Goal: Use online tool/utility: Utilize a website feature to perform a specific function

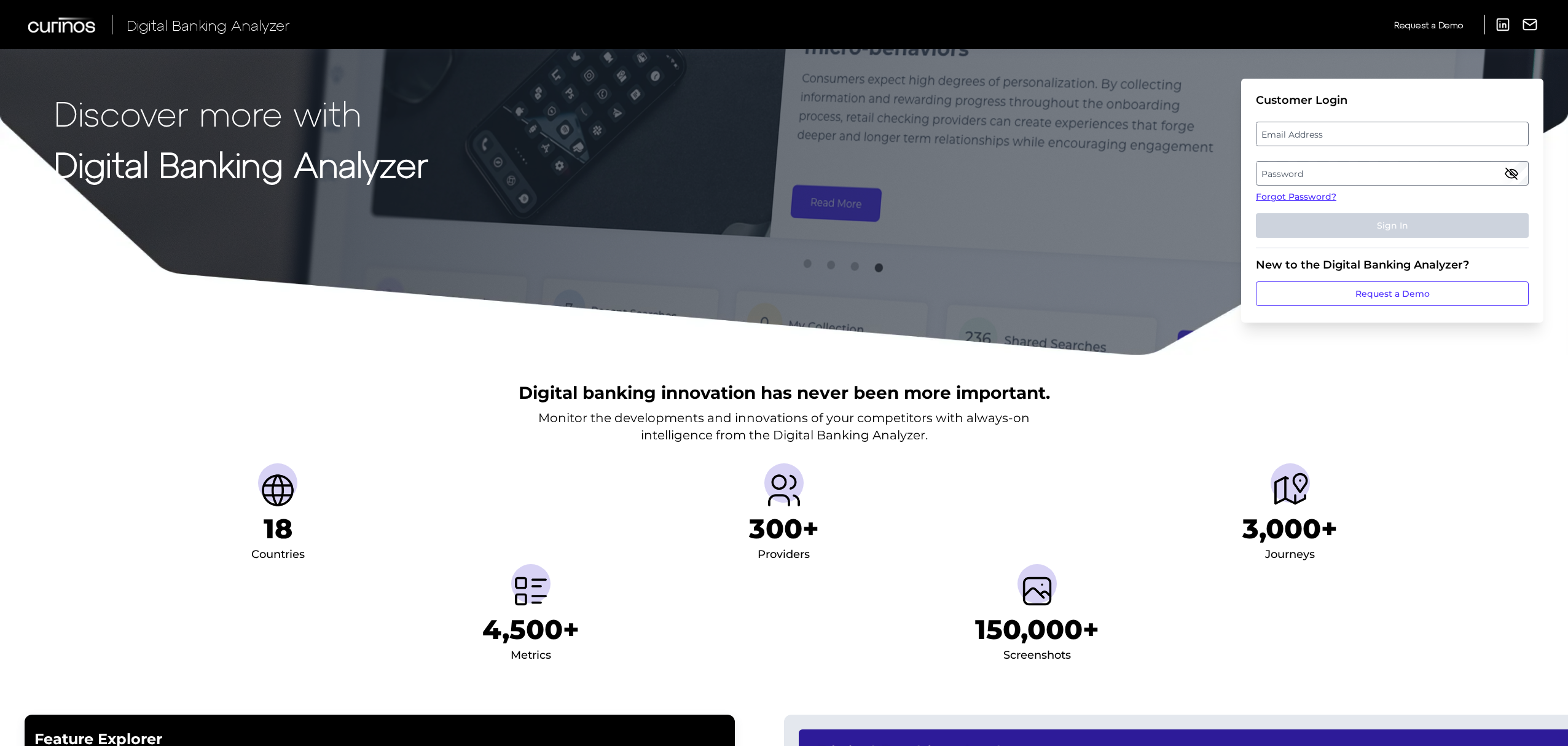
click at [1444, 131] on label "Email Address" at bounding box center [1391, 133] width 271 height 22
click at [1444, 131] on input "email" at bounding box center [1392, 134] width 273 height 24
click at [1429, 131] on input "Email Address" at bounding box center [1392, 134] width 273 height 24
type input "[PERSON_NAME][EMAIL_ADDRESS][PERSON_NAME][DOMAIN_NAME]"
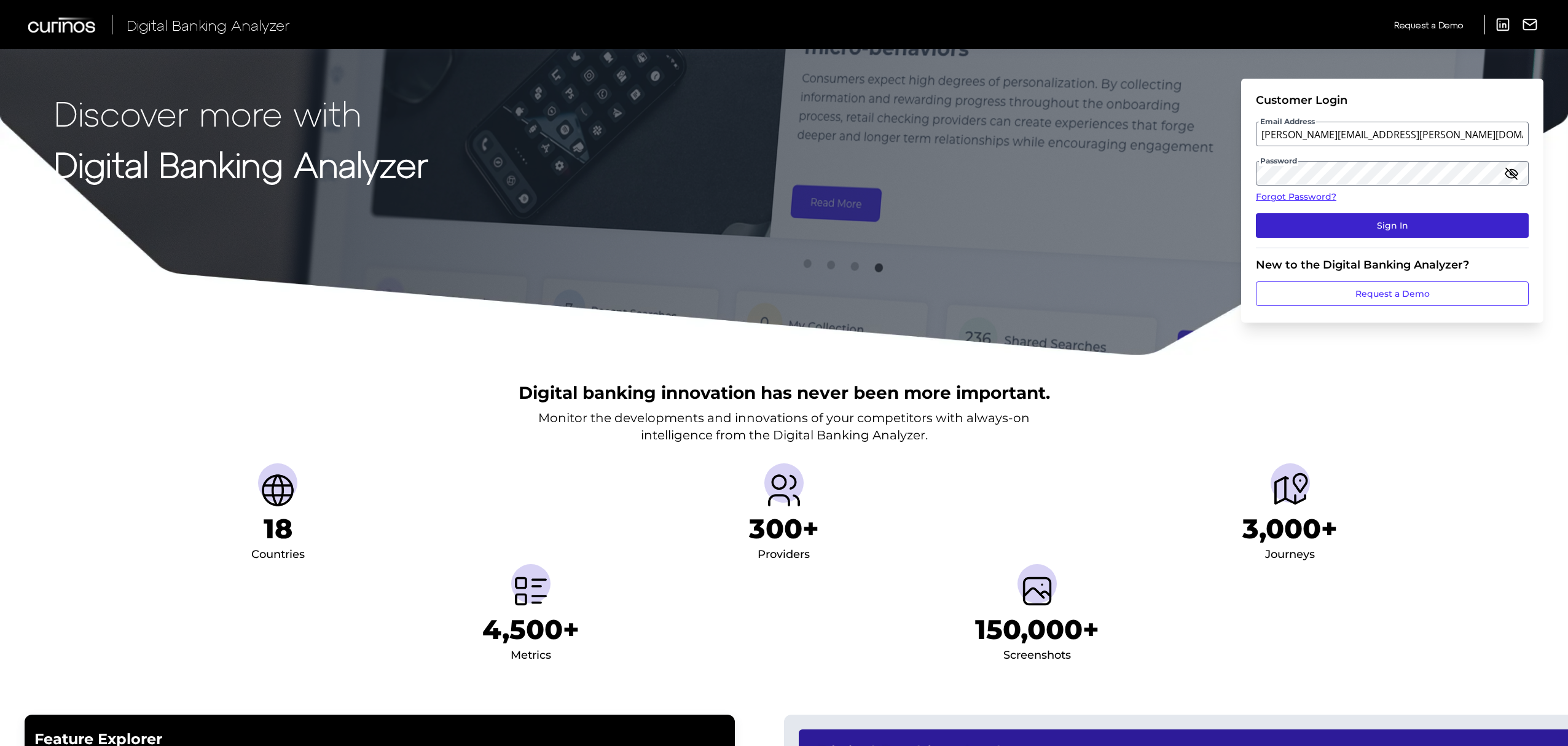
click at [1409, 219] on button "Sign In" at bounding box center [1392, 225] width 273 height 24
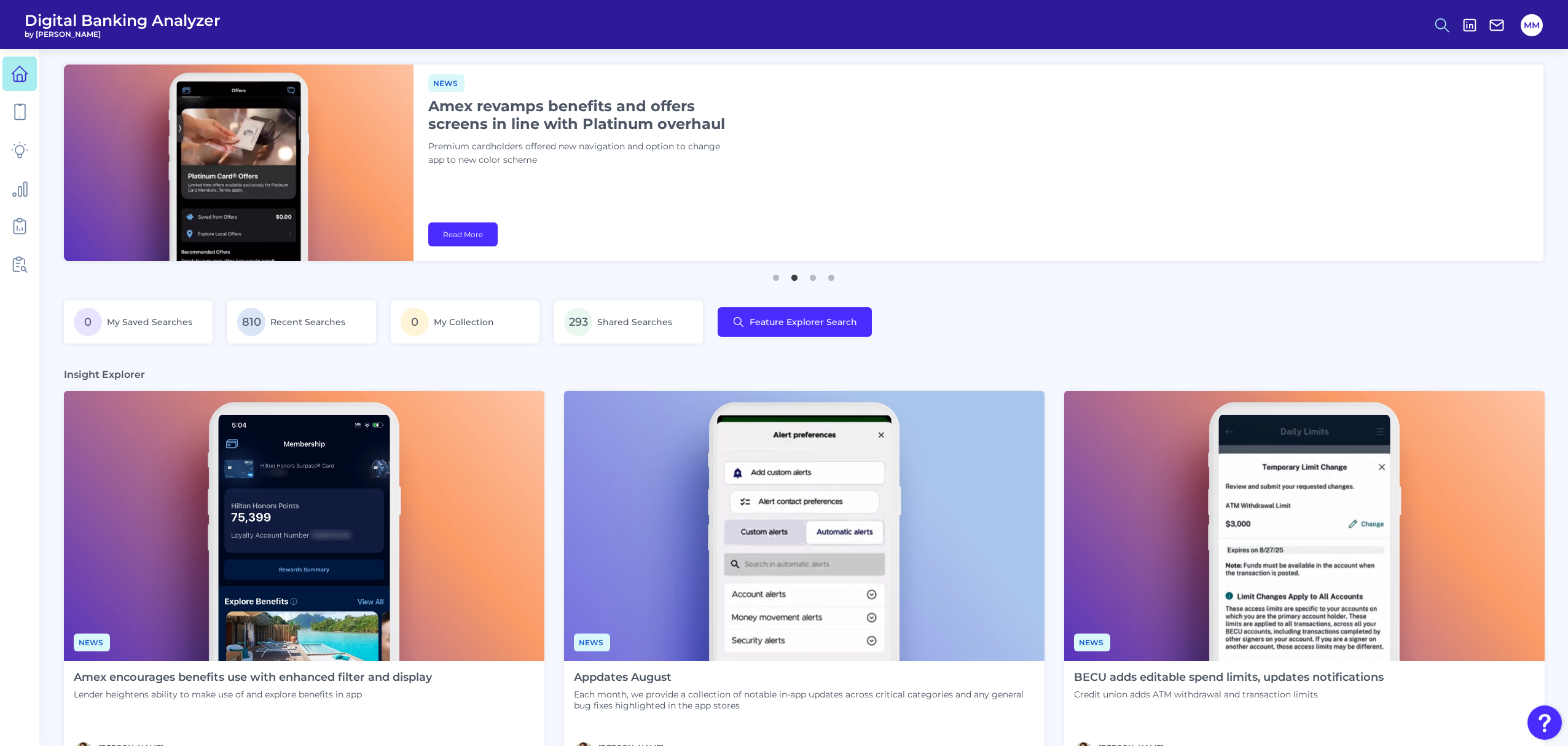
click at [1441, 30] on icon at bounding box center [1442, 25] width 17 height 17
click at [1399, 86] on button "Feature Explorer Search" at bounding box center [1381, 89] width 147 height 30
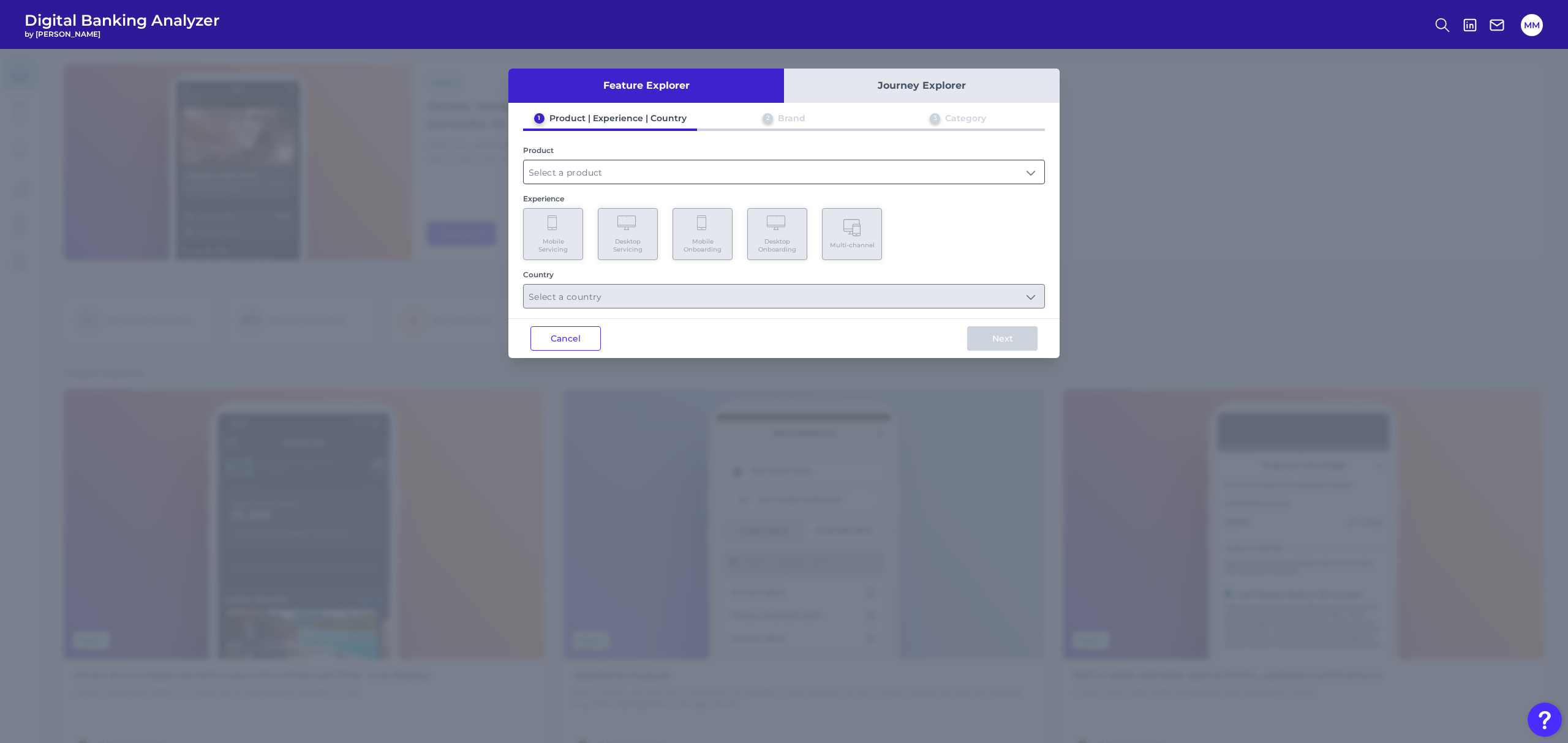
click at [730, 166] on input "text" at bounding box center [784, 172] width 520 height 23
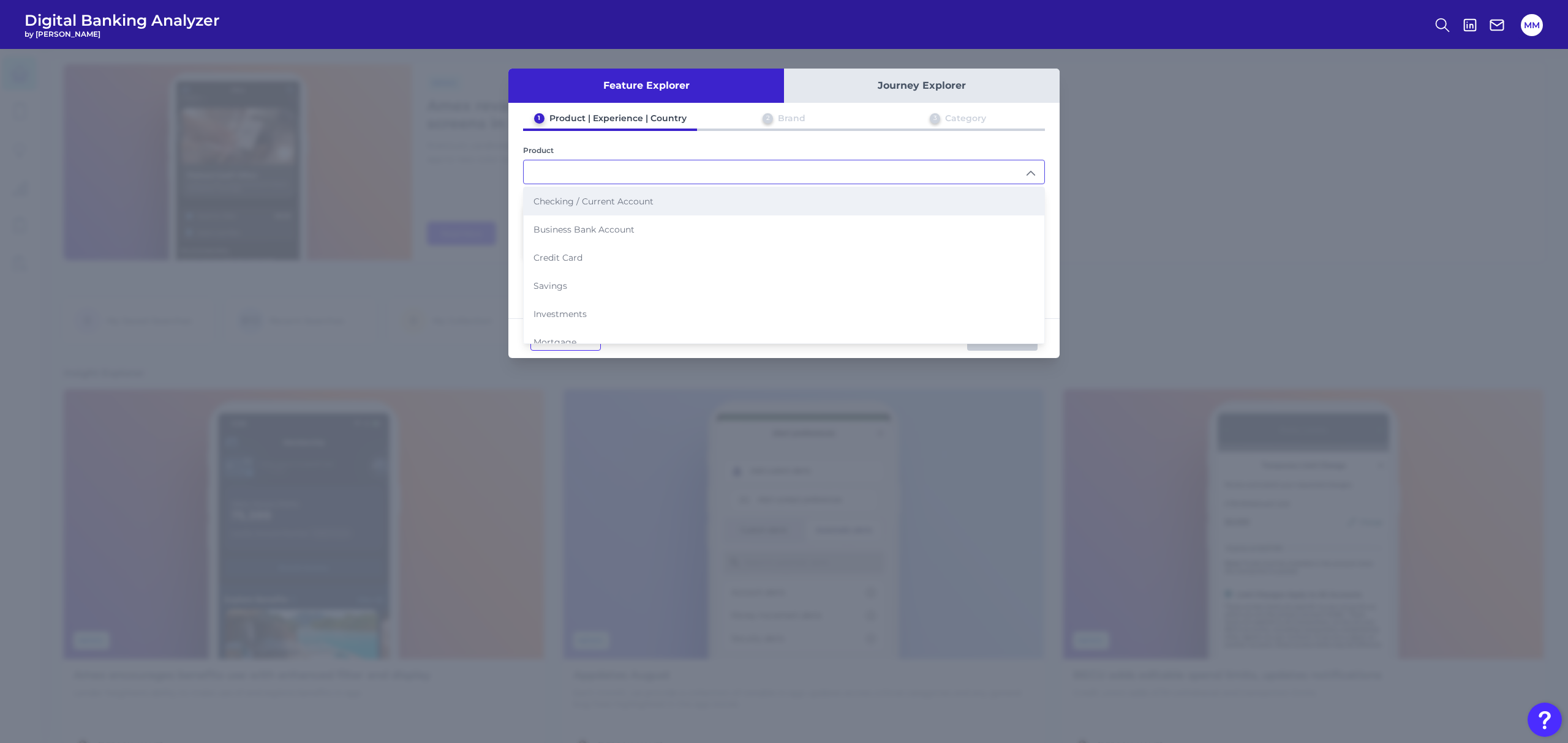
click at [643, 197] on span "Checking / Current Account" at bounding box center [593, 201] width 120 height 11
type input "Checking / Current Account"
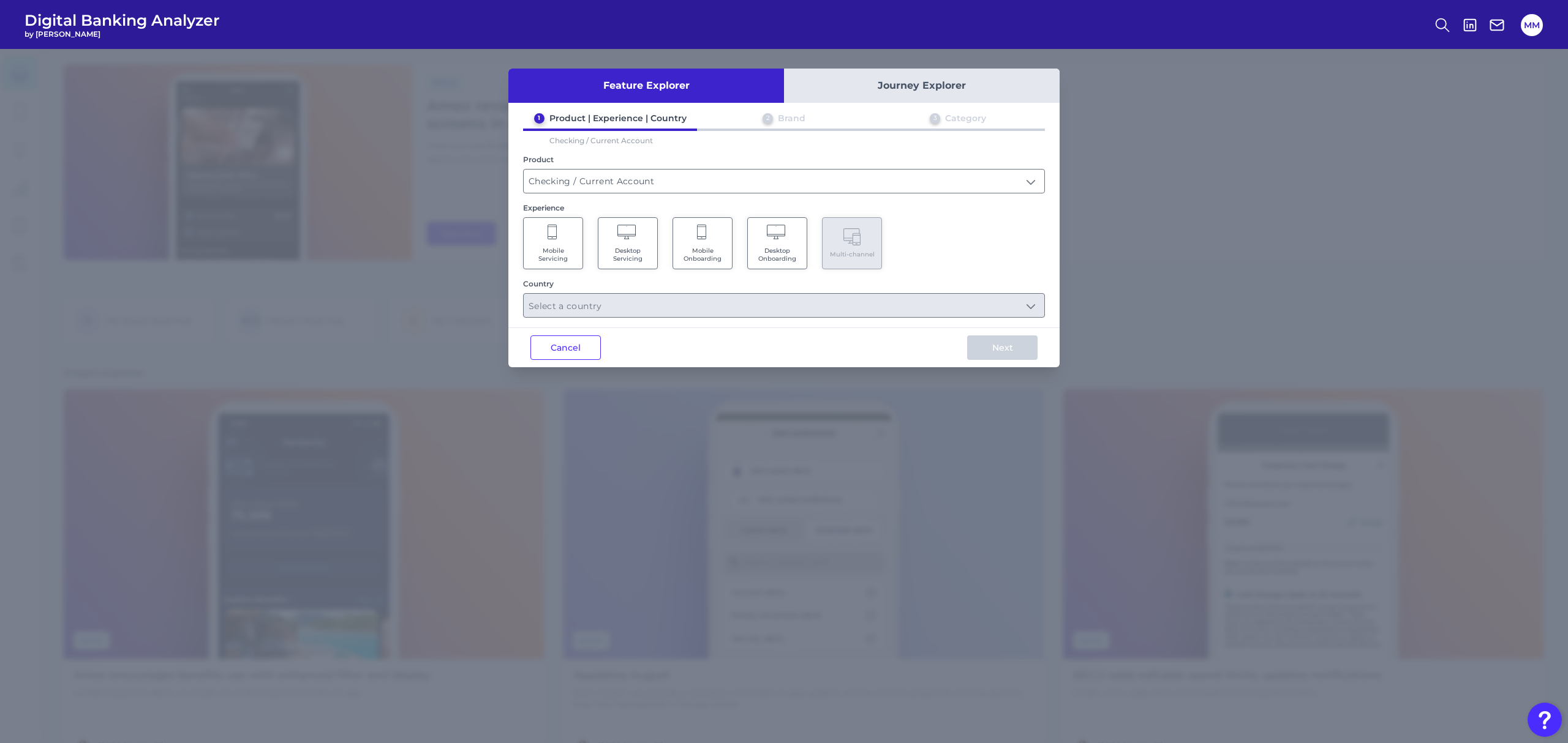
click at [555, 252] on span "Mobile Servicing" at bounding box center [553, 255] width 47 height 16
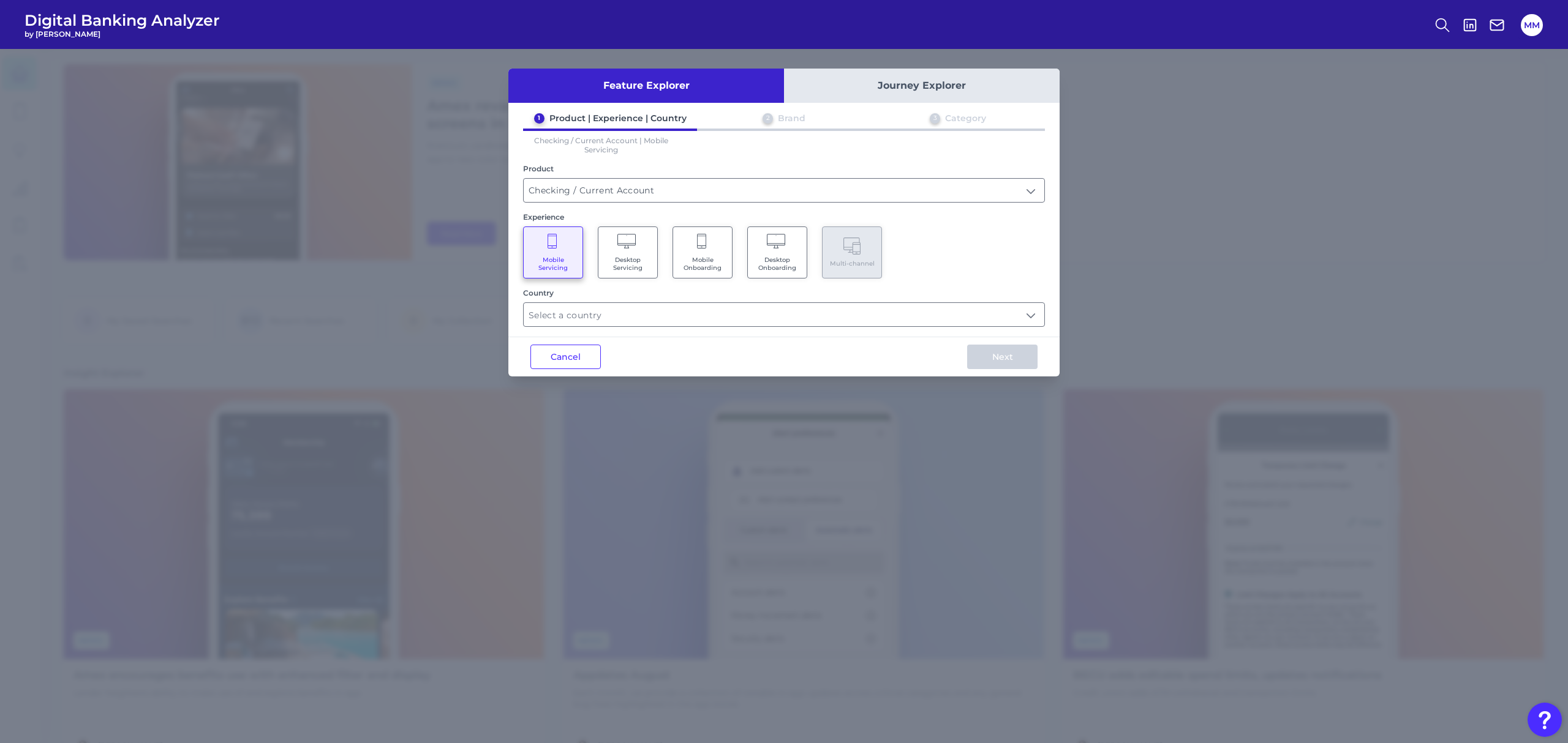
click at [684, 251] on Onboarding "Mobile Onboarding" at bounding box center [702, 252] width 60 height 52
click at [701, 309] on input "text" at bounding box center [784, 315] width 520 height 23
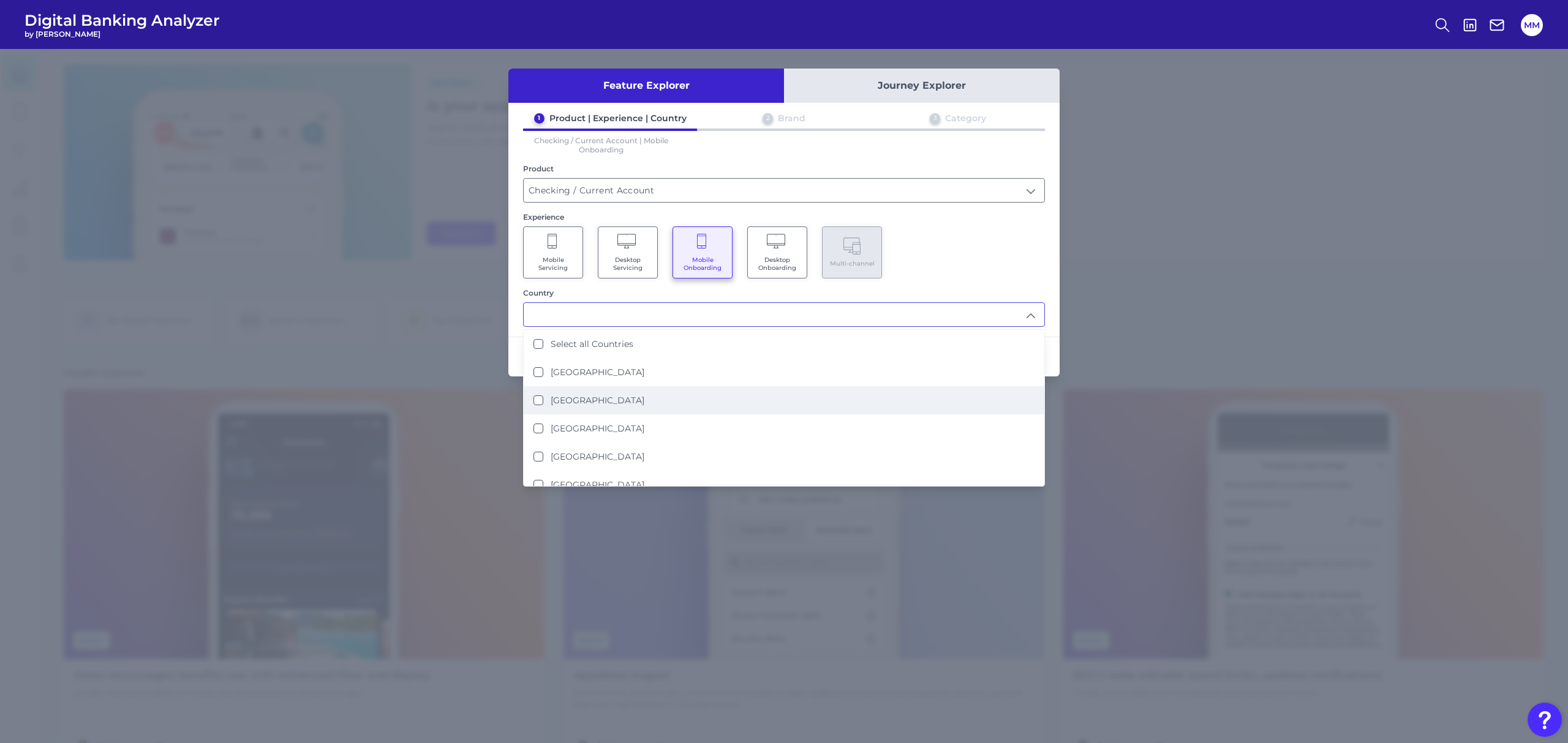
click at [586, 390] on li "[GEOGRAPHIC_DATA]" at bounding box center [784, 401] width 520 height 28
type input "[GEOGRAPHIC_DATA]"
click at [993, 244] on div "Mobile Servicing Desktop Servicing Mobile Onboarding Desktop Onboarding Multi-c…" at bounding box center [784, 252] width 522 height 52
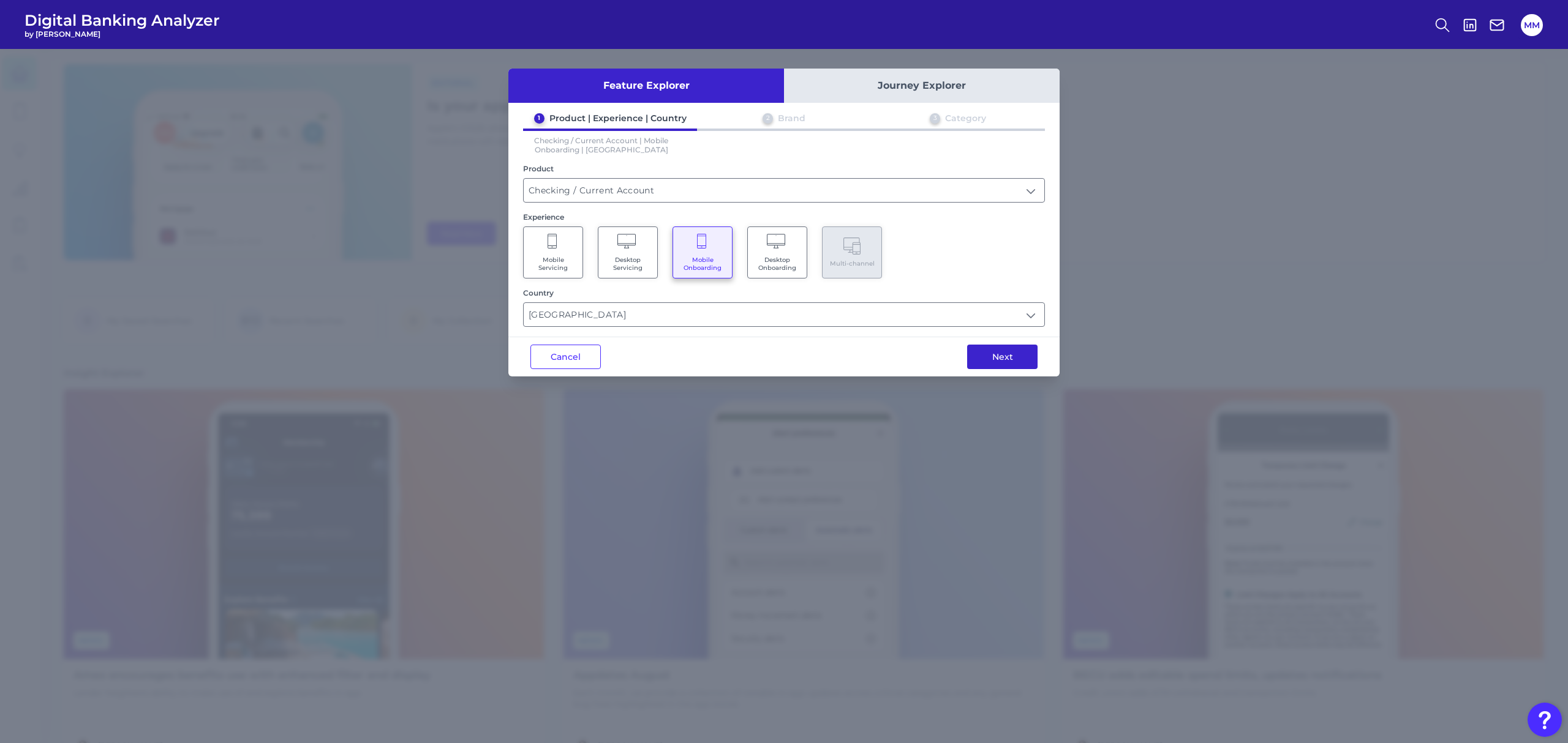
click at [1016, 355] on button "Next" at bounding box center [1002, 357] width 70 height 24
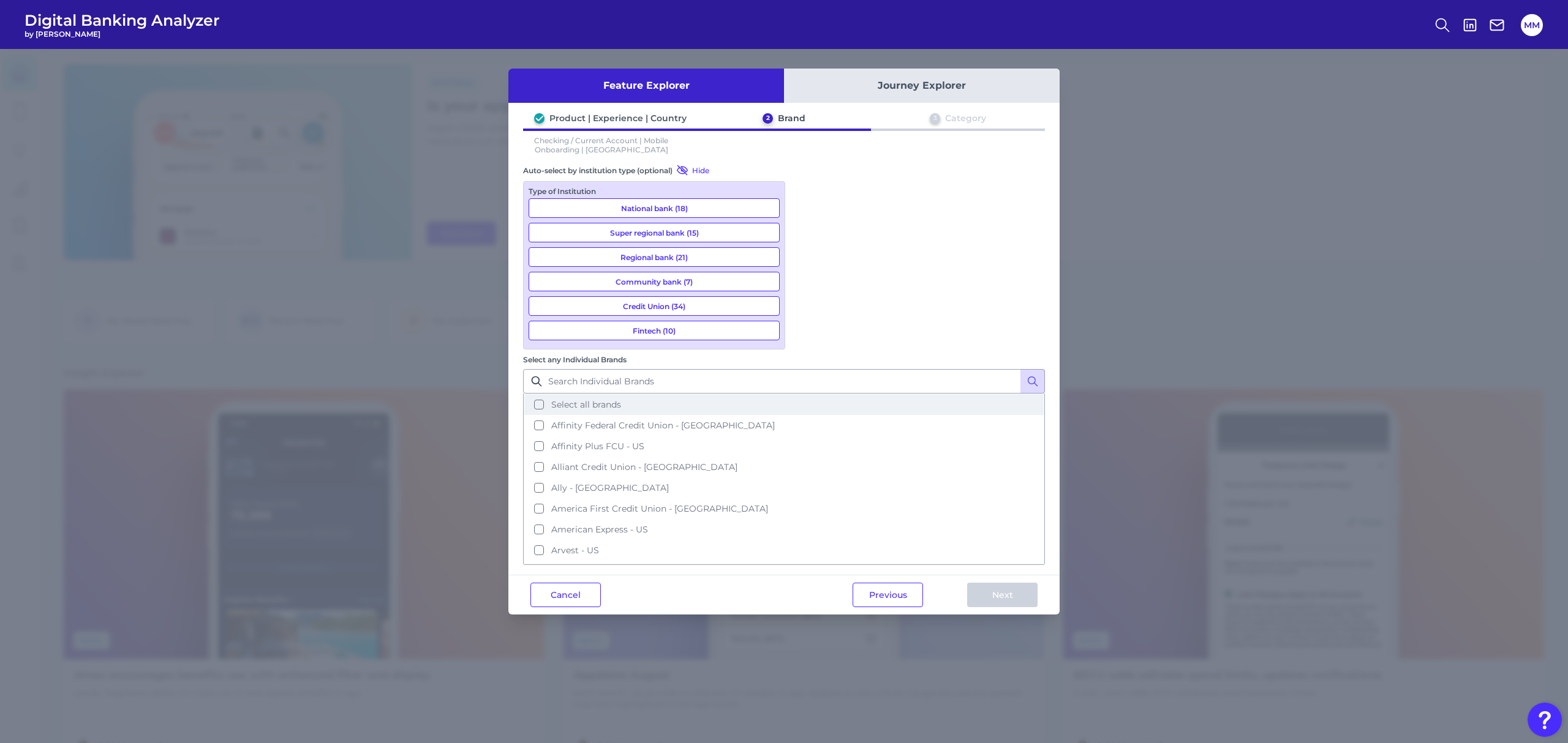
click at [805, 394] on button "Select all brands" at bounding box center [783, 405] width 519 height 21
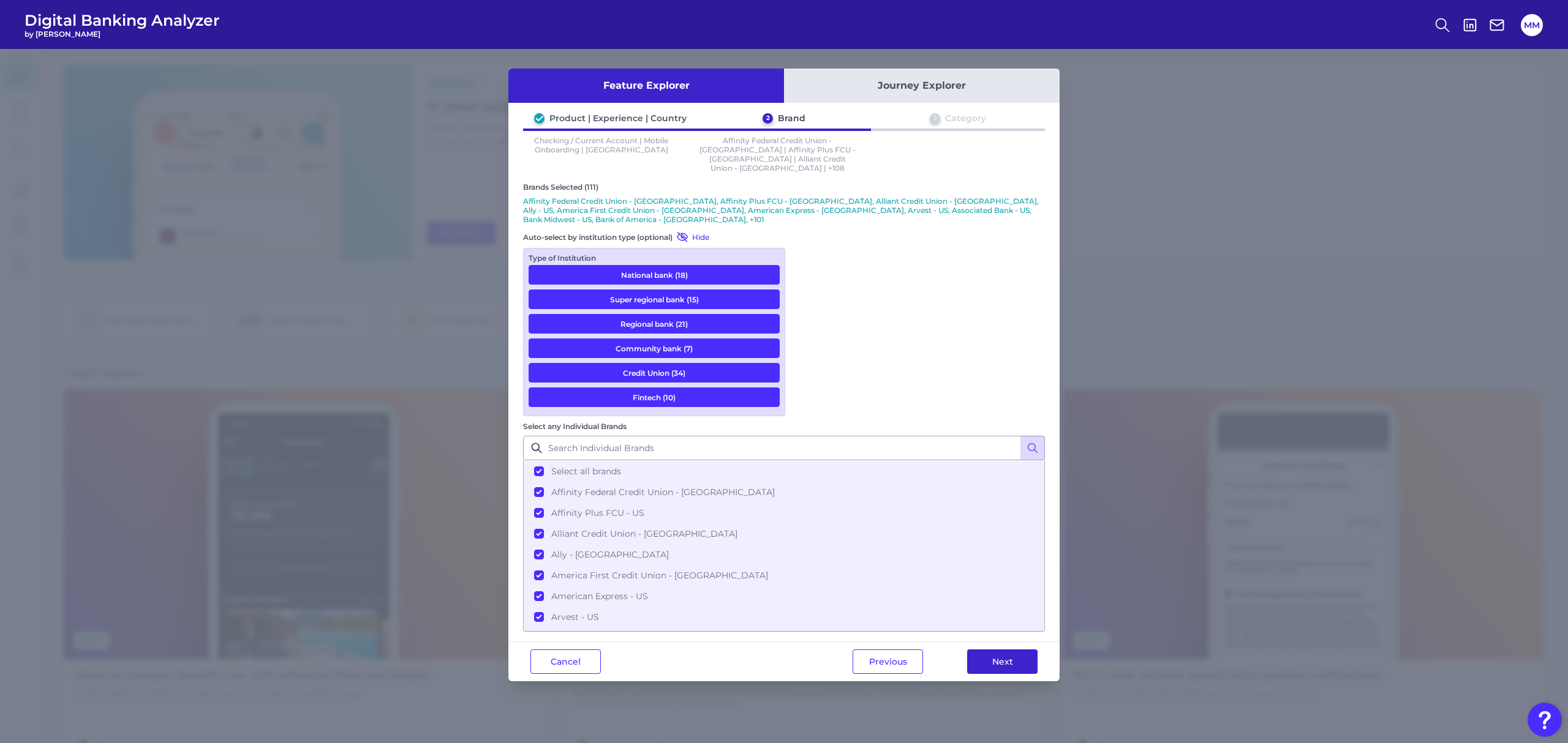
click at [1022, 649] on button "Next" at bounding box center [1002, 662] width 70 height 24
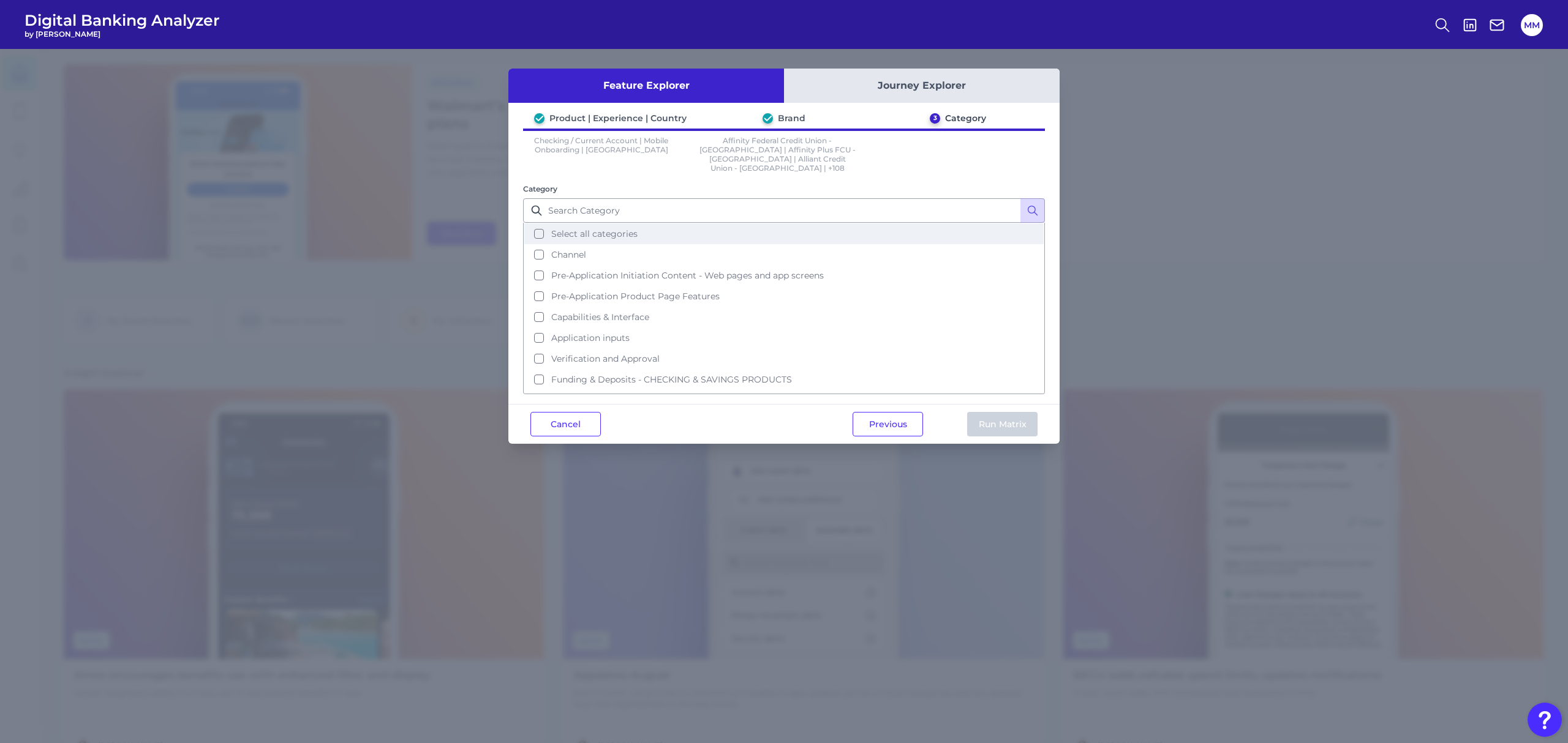
click at [542, 228] on button "Select all categories" at bounding box center [783, 234] width 519 height 21
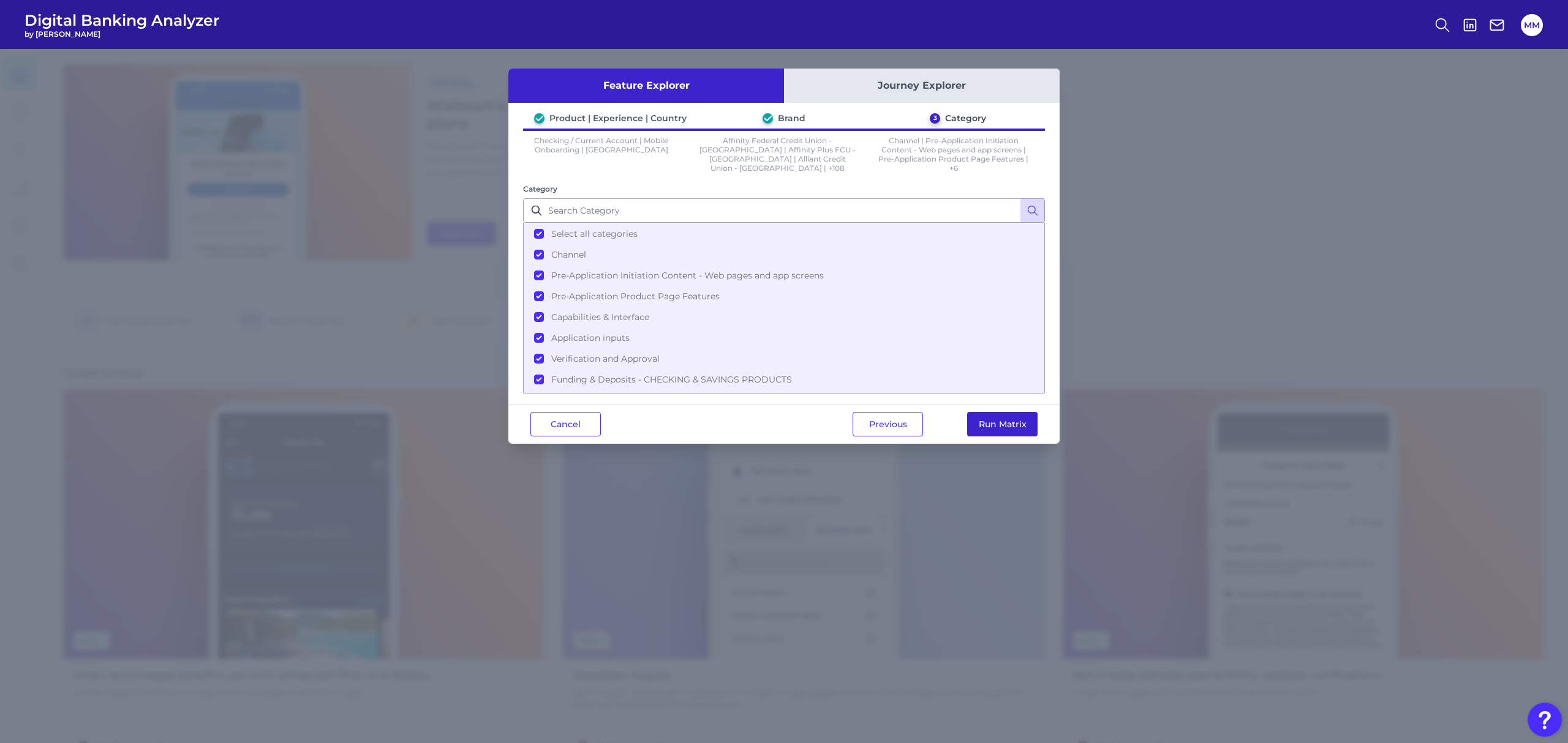
click at [997, 430] on button "Run Matrix" at bounding box center [1002, 424] width 70 height 24
